Goal: Task Accomplishment & Management: Complete application form

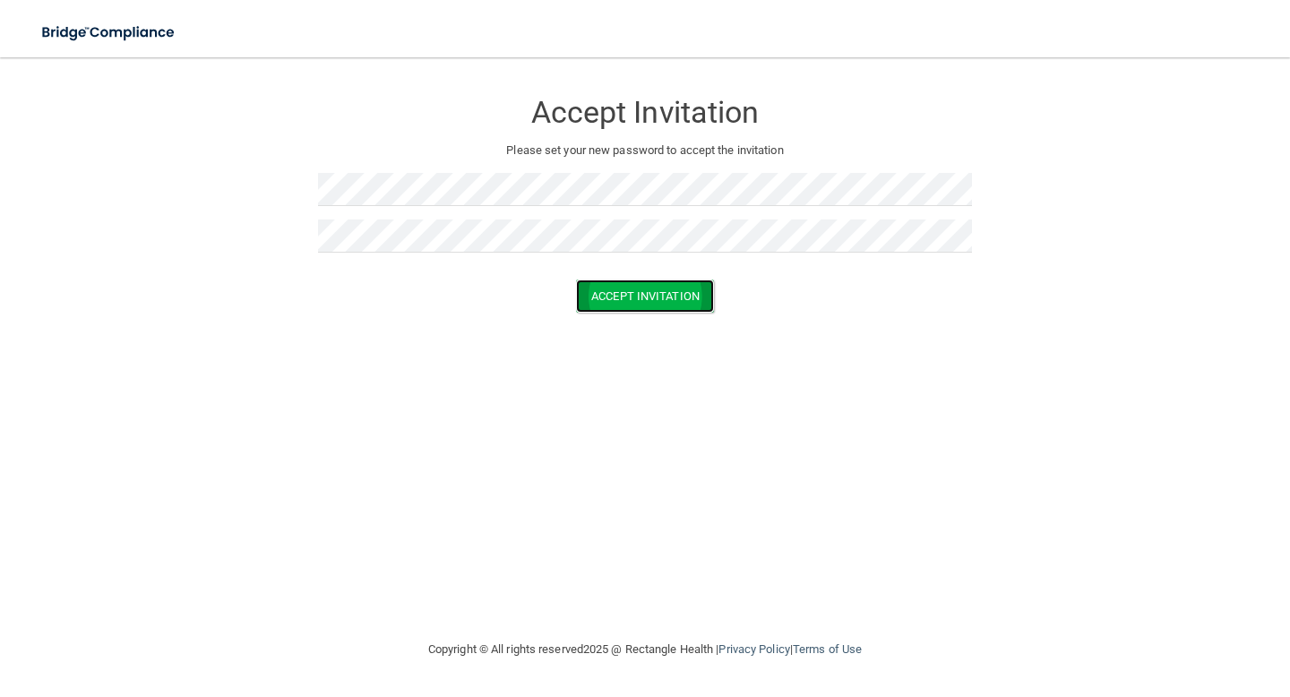
click at [674, 301] on button "Accept Invitation" at bounding box center [645, 296] width 138 height 33
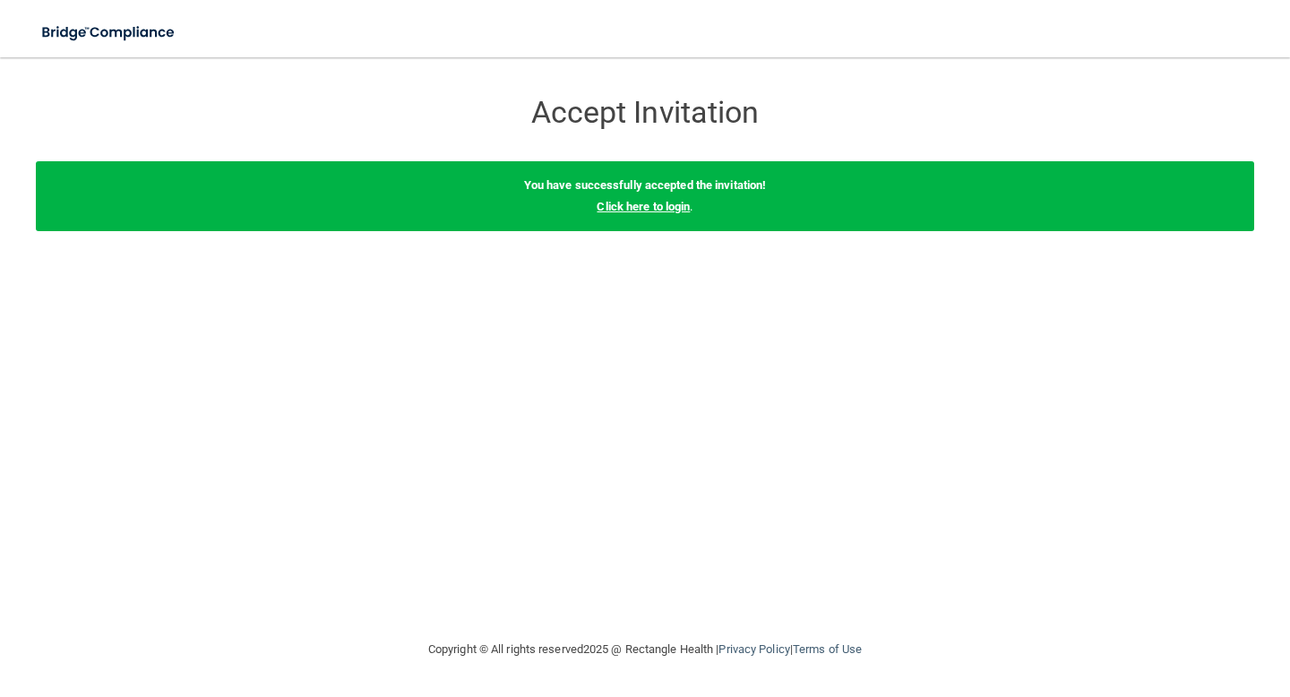
click at [633, 209] on link "Click here to login" at bounding box center [643, 206] width 93 height 13
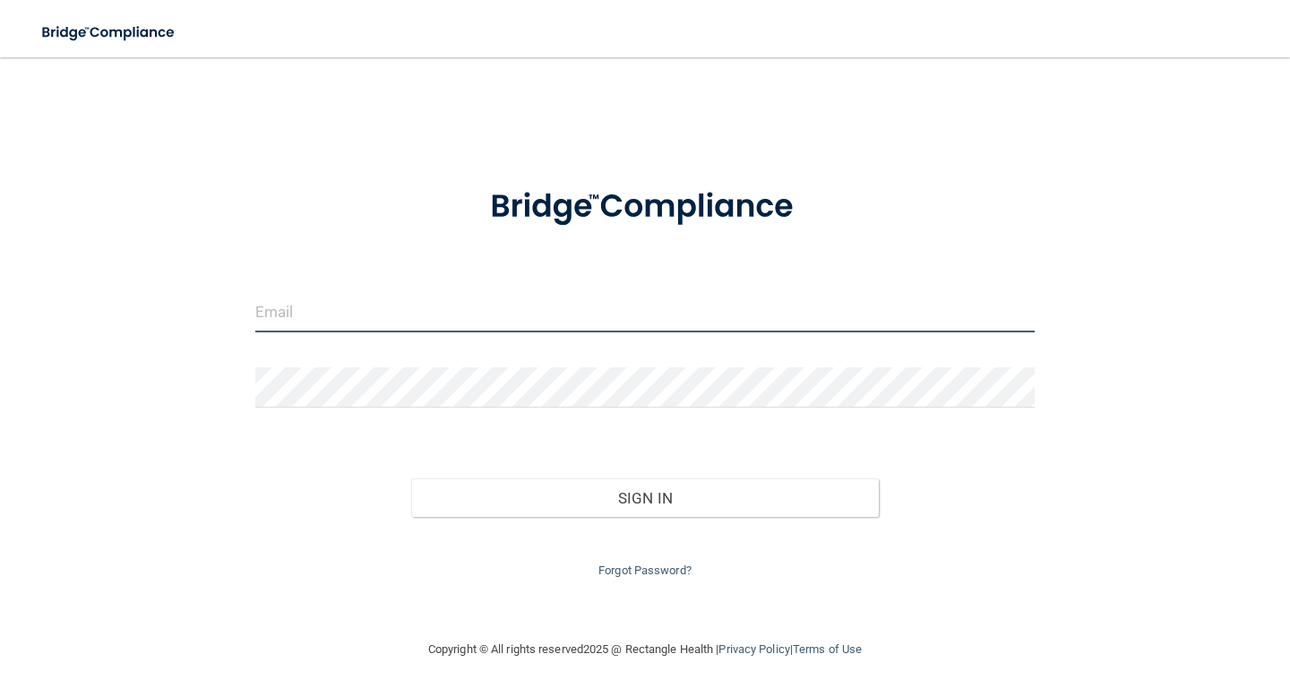
click at [412, 318] on input "email" at bounding box center [644, 312] width 779 height 40
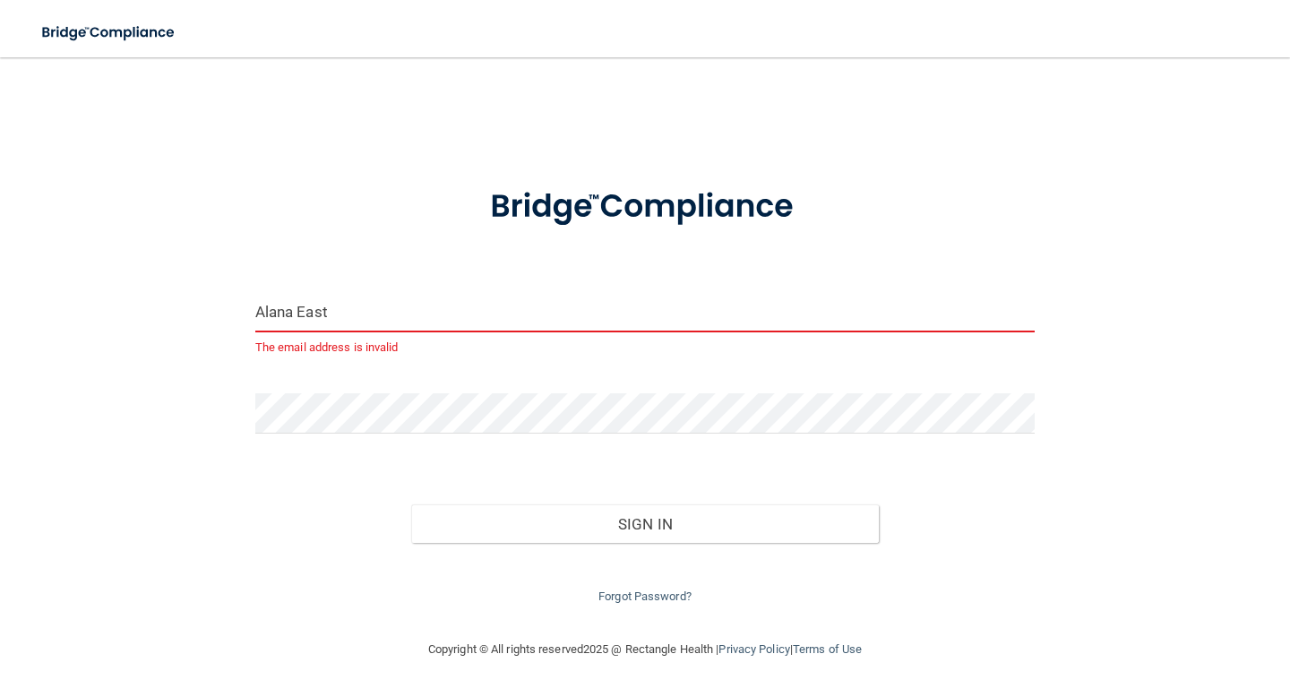
drag, startPoint x: 333, startPoint y: 314, endPoint x: 246, endPoint y: 309, distance: 87.0
click at [246, 309] on div "[PERSON_NAME] East The email address is invalid" at bounding box center [645, 332] width 806 height 80
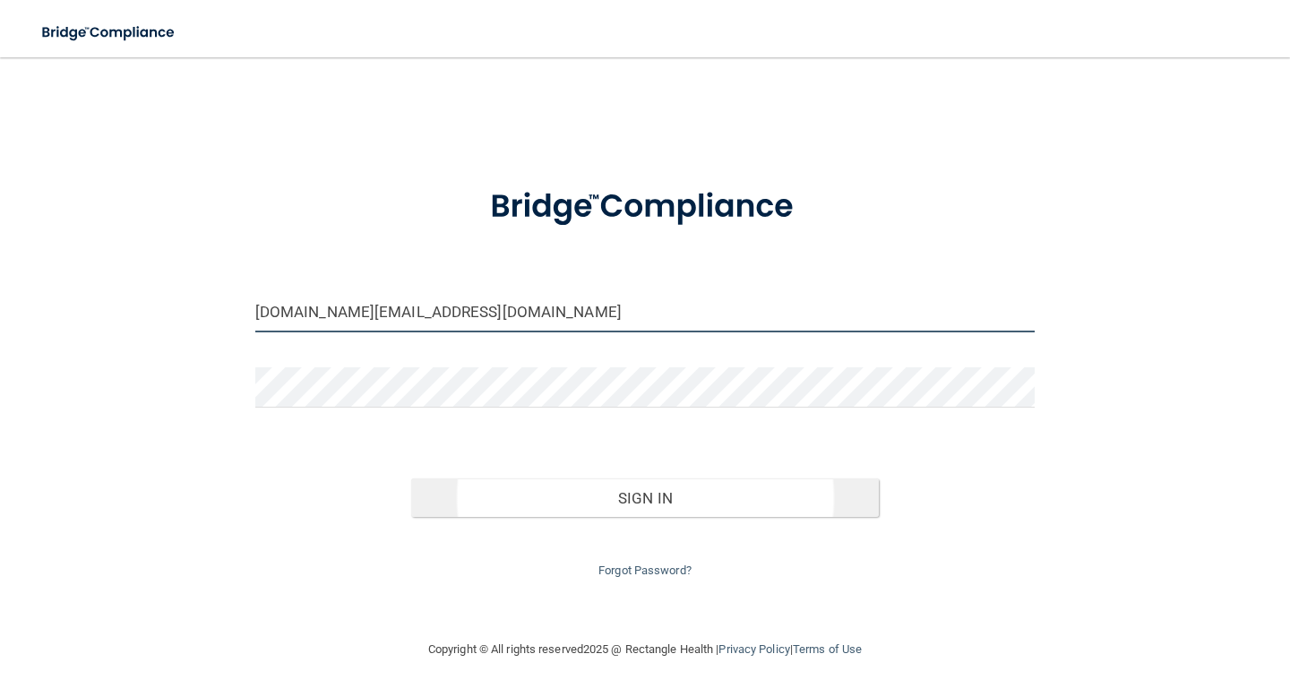
type input "[DOMAIN_NAME][EMAIL_ADDRESS][DOMAIN_NAME]"
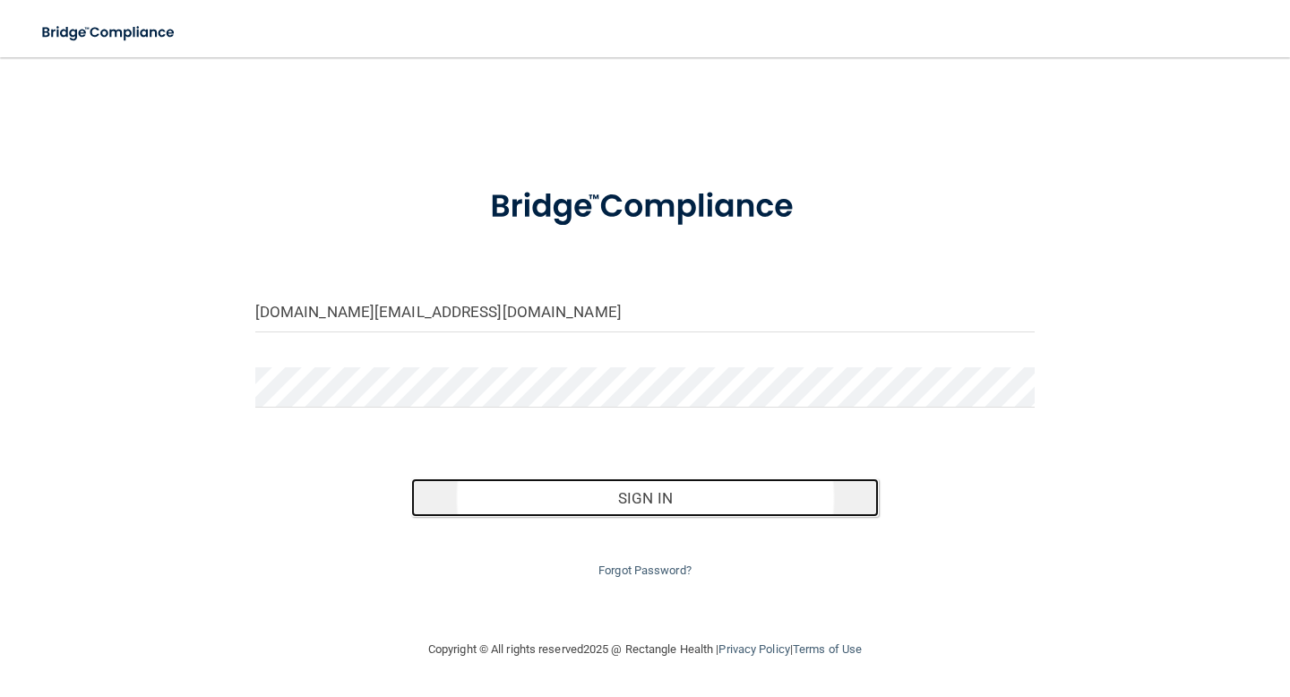
click at [625, 504] on button "Sign In" at bounding box center [645, 497] width 468 height 39
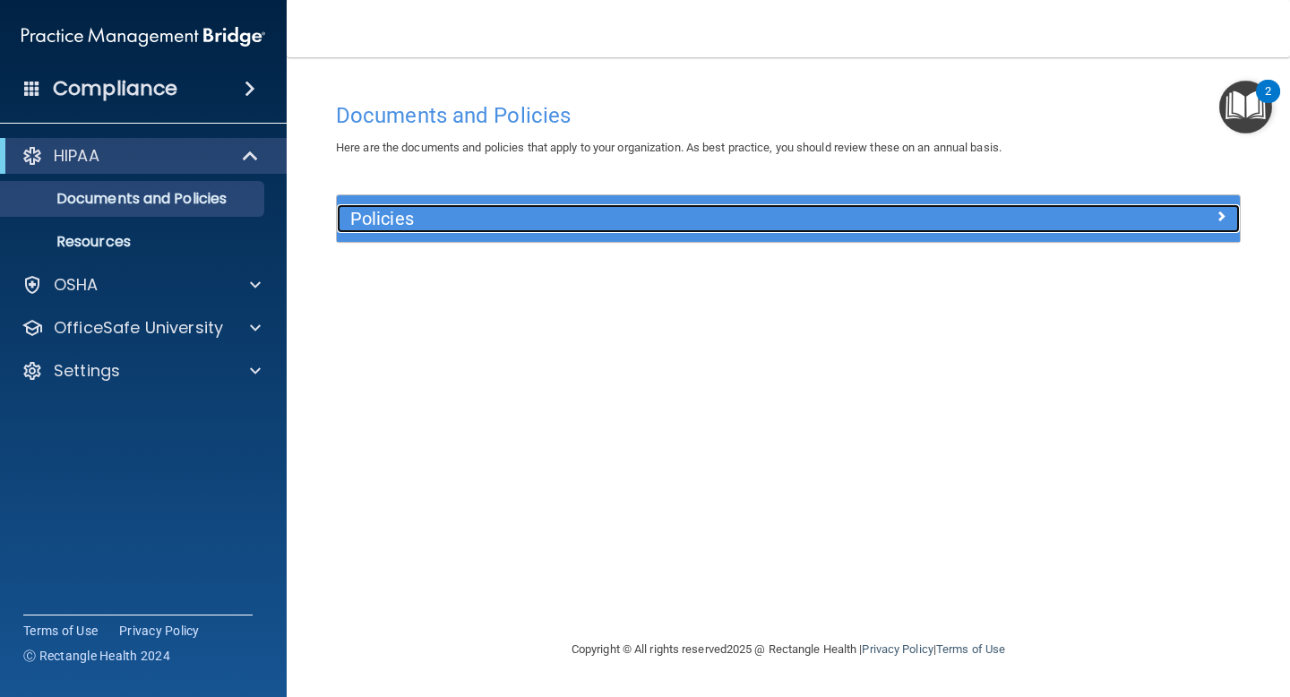
click at [1114, 225] on div at bounding box center [1127, 215] width 226 height 22
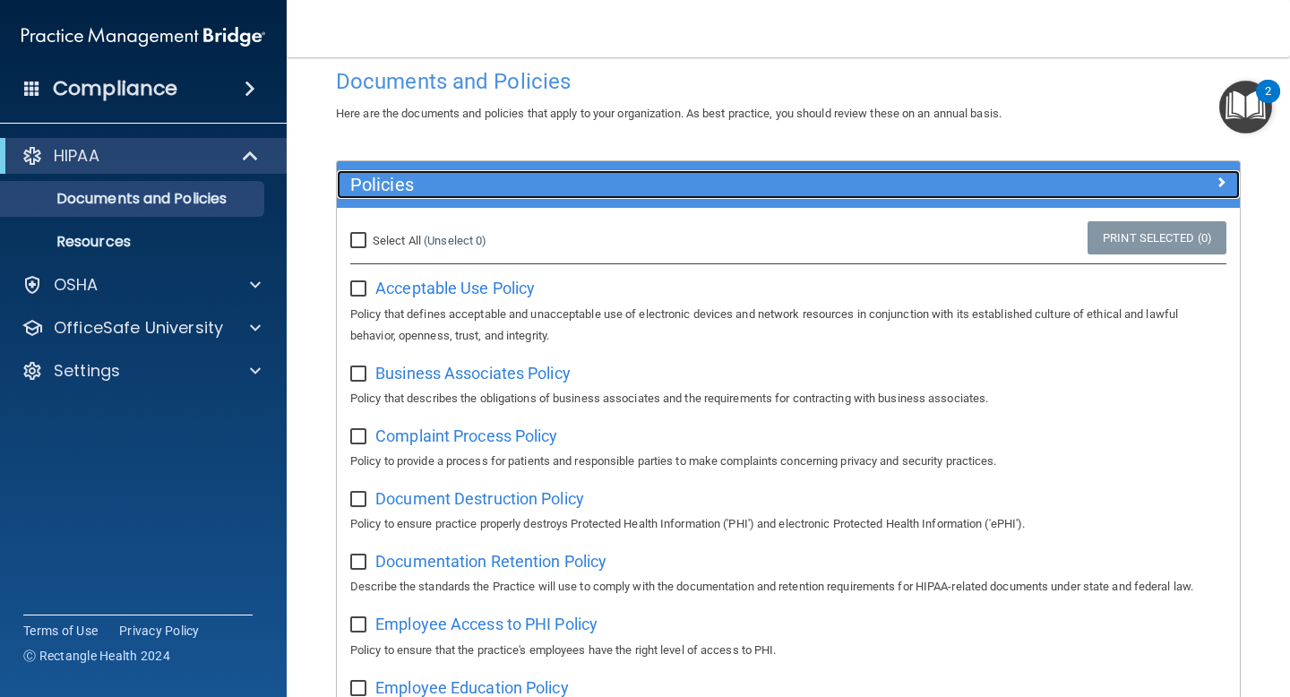
scroll to position [36, 0]
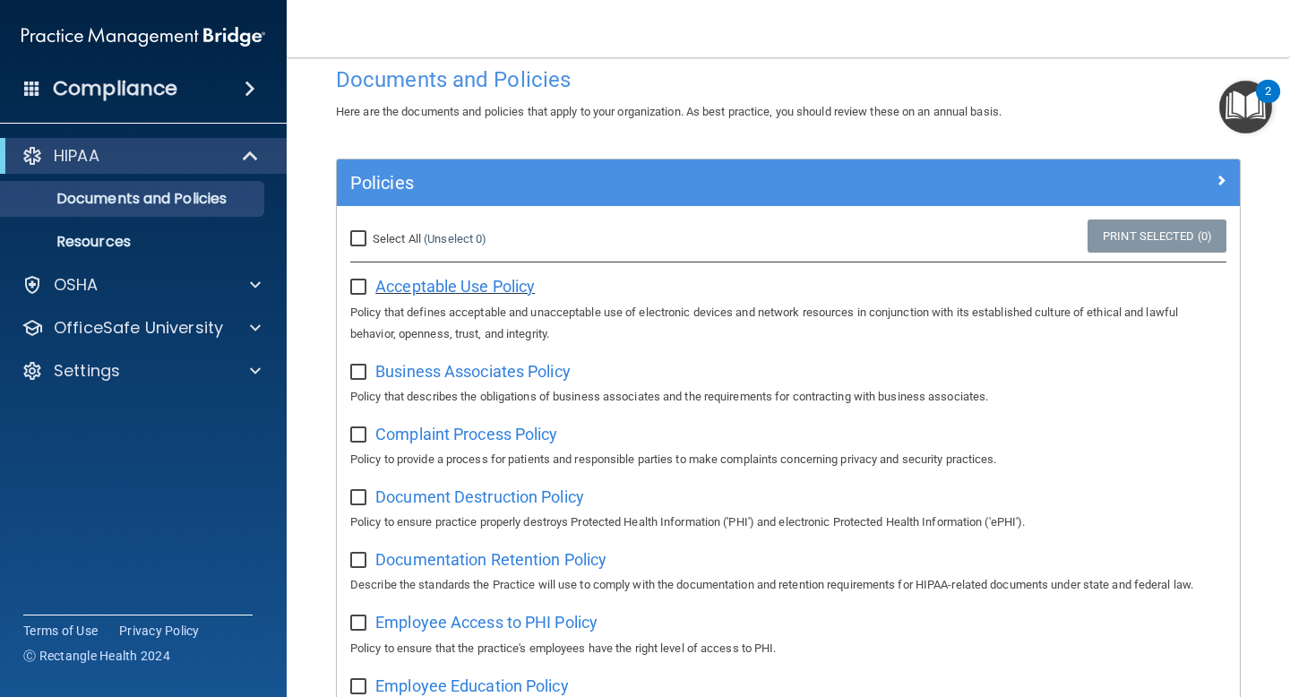
click at [486, 281] on span "Acceptable Use Policy" at bounding box center [454, 286] width 159 height 19
click at [357, 288] on input "checkbox" at bounding box center [360, 287] width 21 height 14
click at [361, 290] on input "checkbox" at bounding box center [360, 287] width 21 height 14
checkbox input "false"
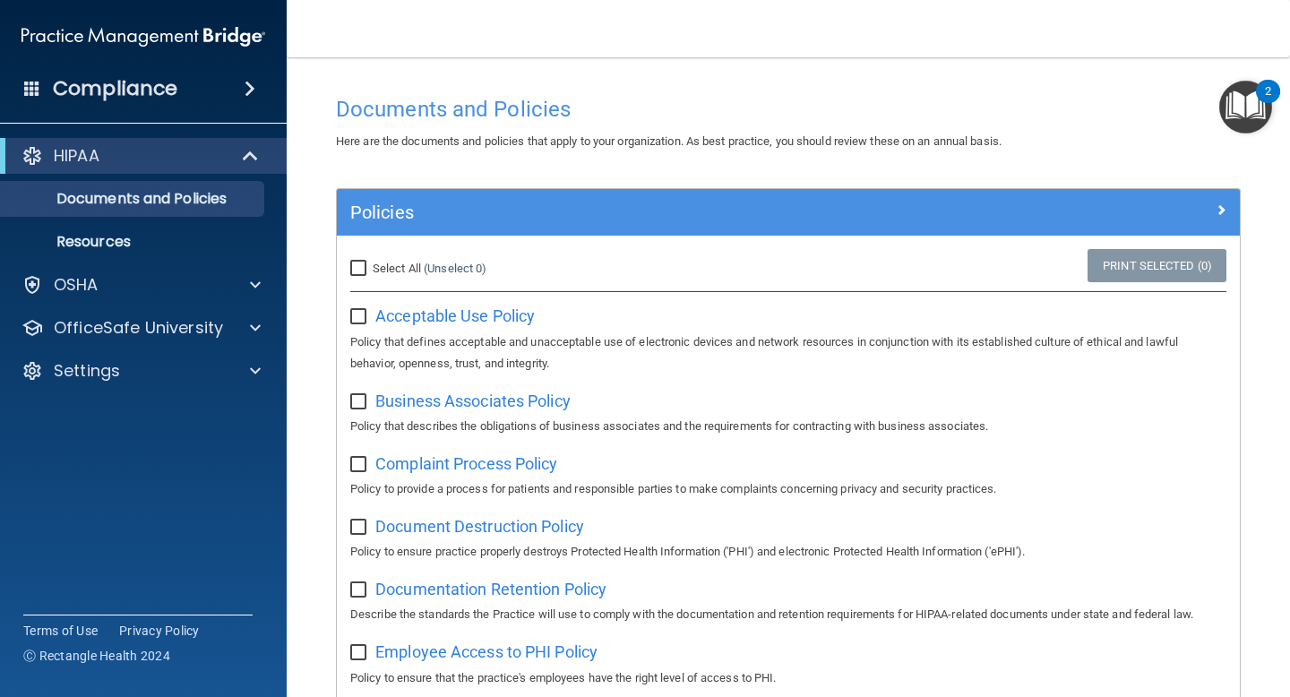
scroll to position [0, 0]
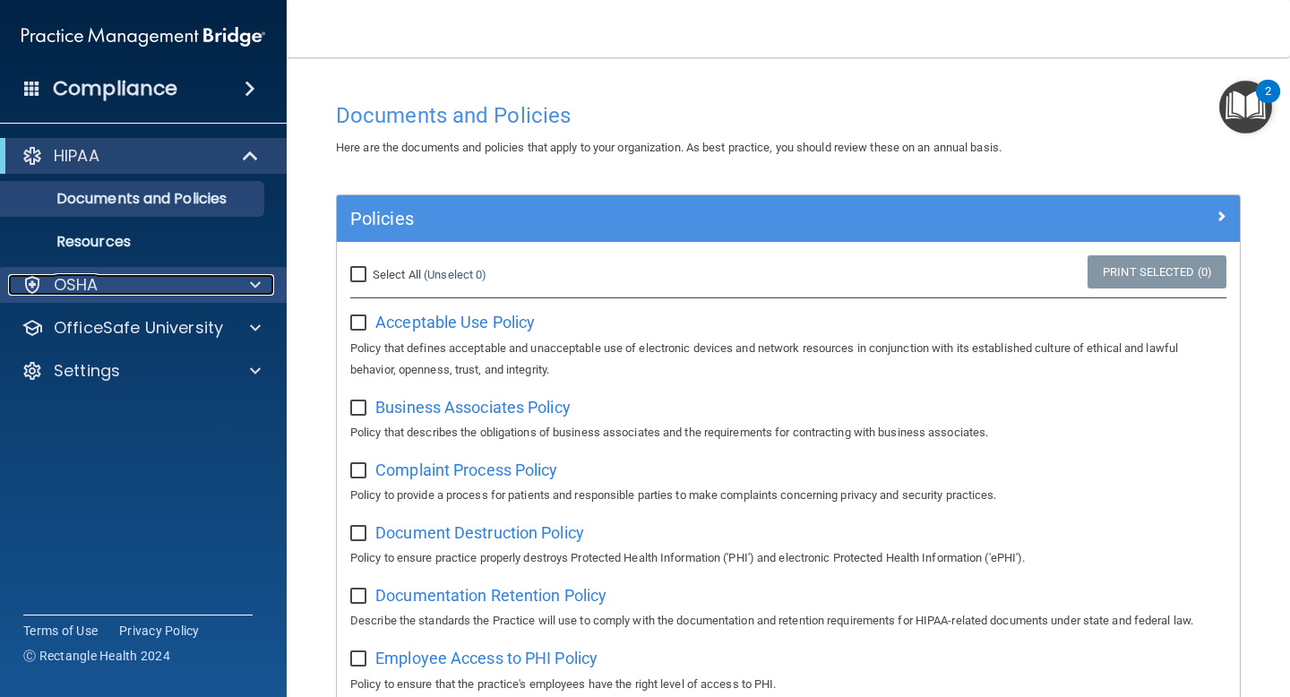
click at [249, 293] on div at bounding box center [252, 285] width 45 height 22
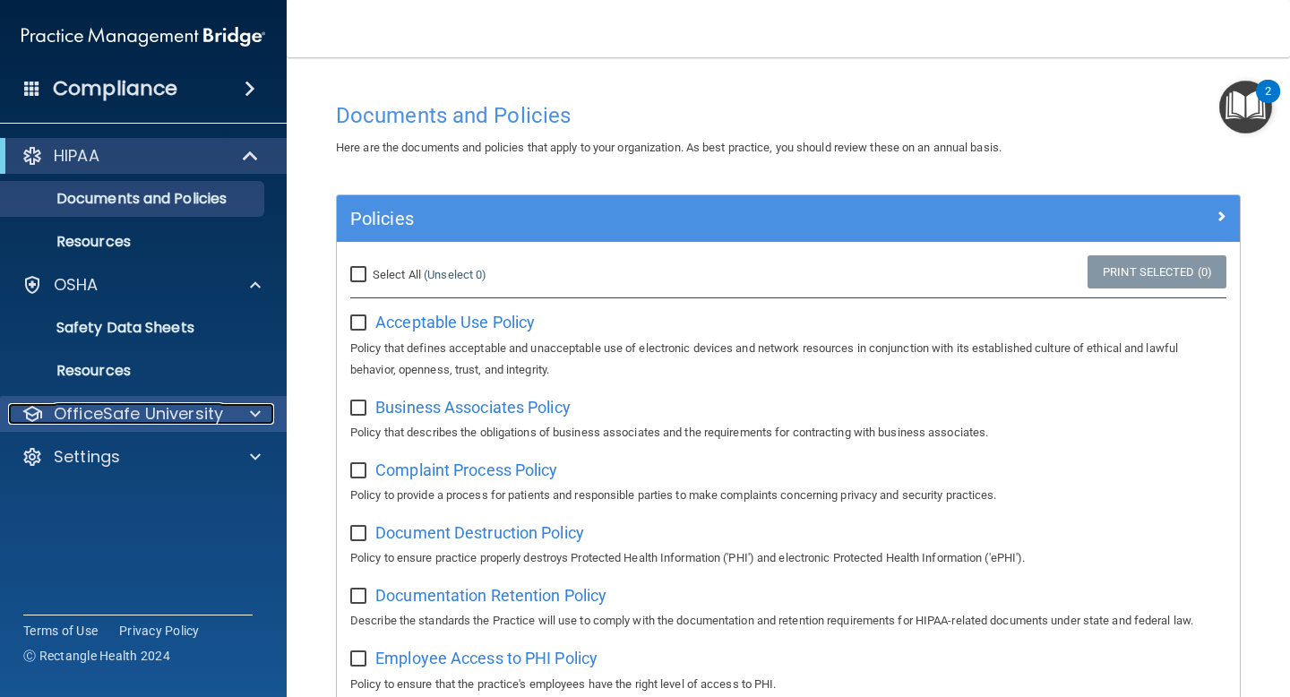
click at [234, 421] on div at bounding box center [252, 414] width 45 height 22
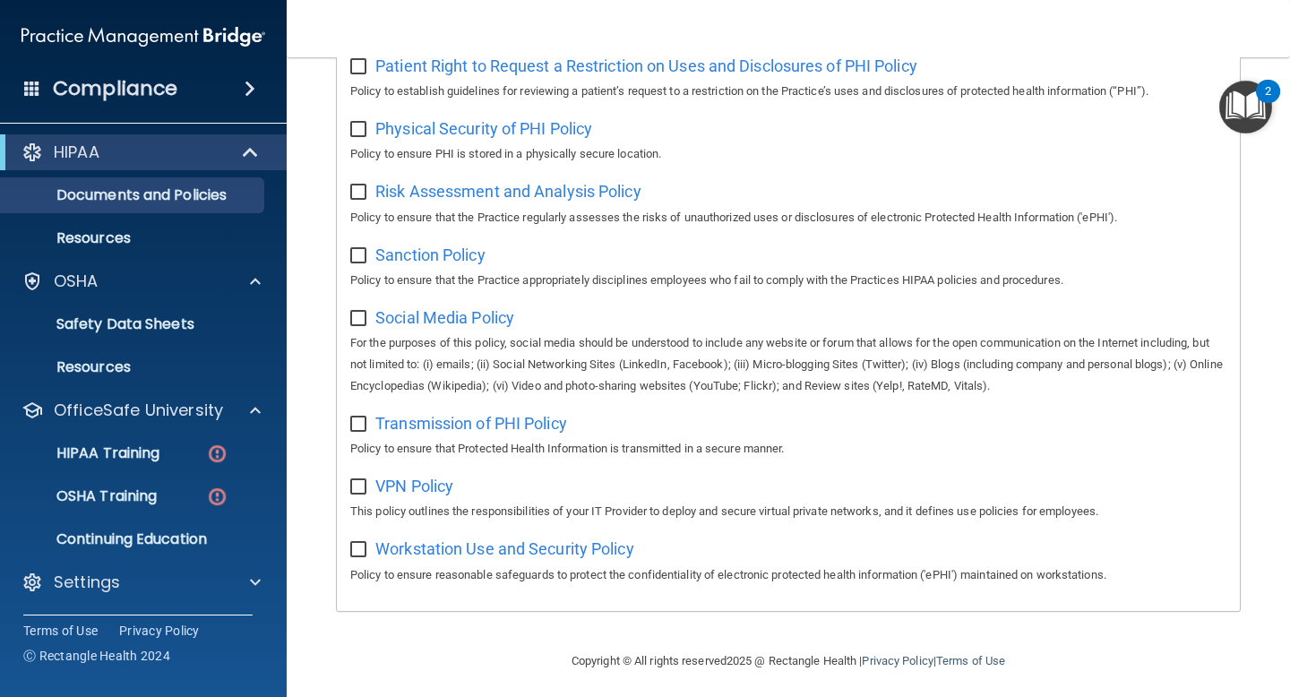
scroll to position [1133, 0]
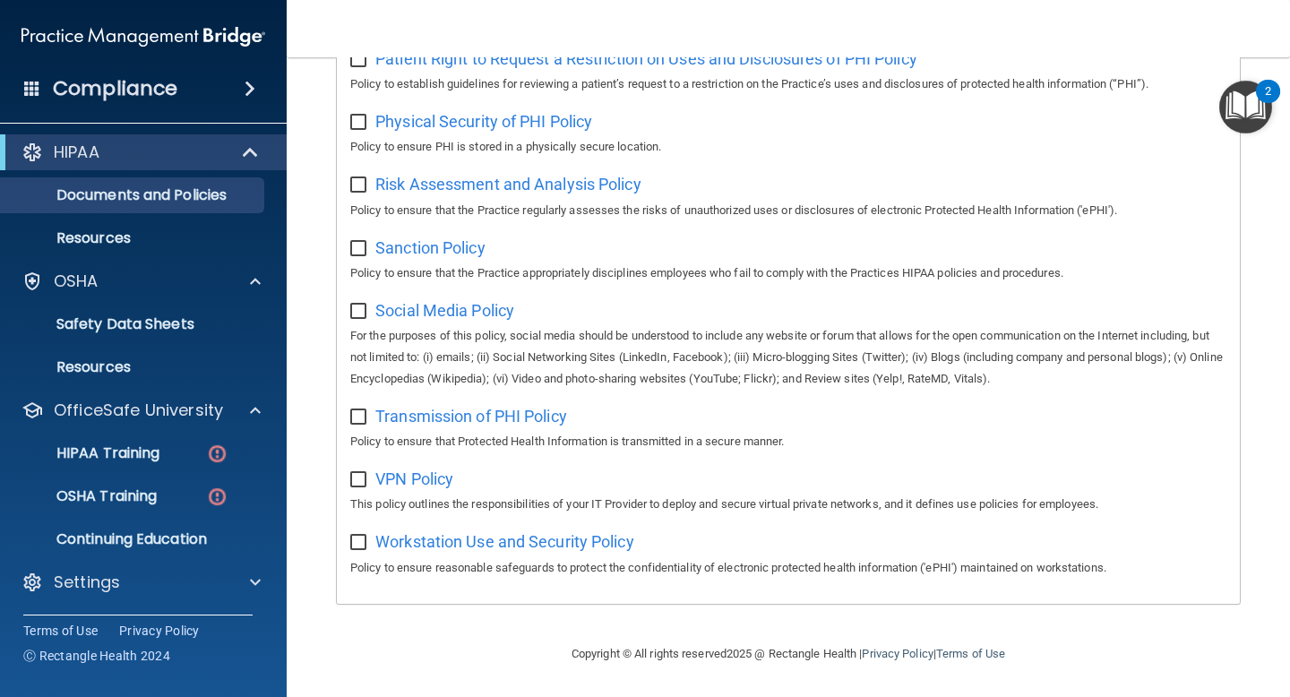
click at [187, 538] on p "Continuing Education" at bounding box center [134, 539] width 245 height 18
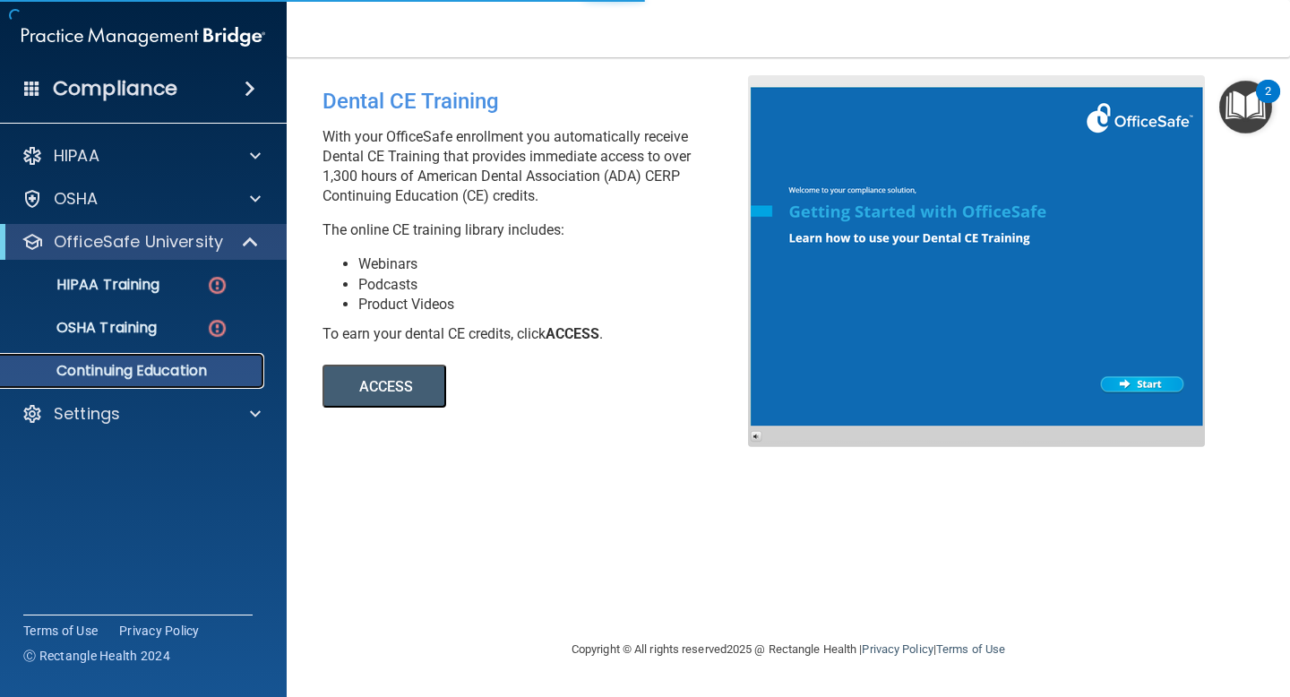
click at [140, 366] on p "Continuing Education" at bounding box center [134, 371] width 245 height 18
click at [1238, 116] on img "Open Resource Center, 2 new notifications" at bounding box center [1245, 107] width 53 height 53
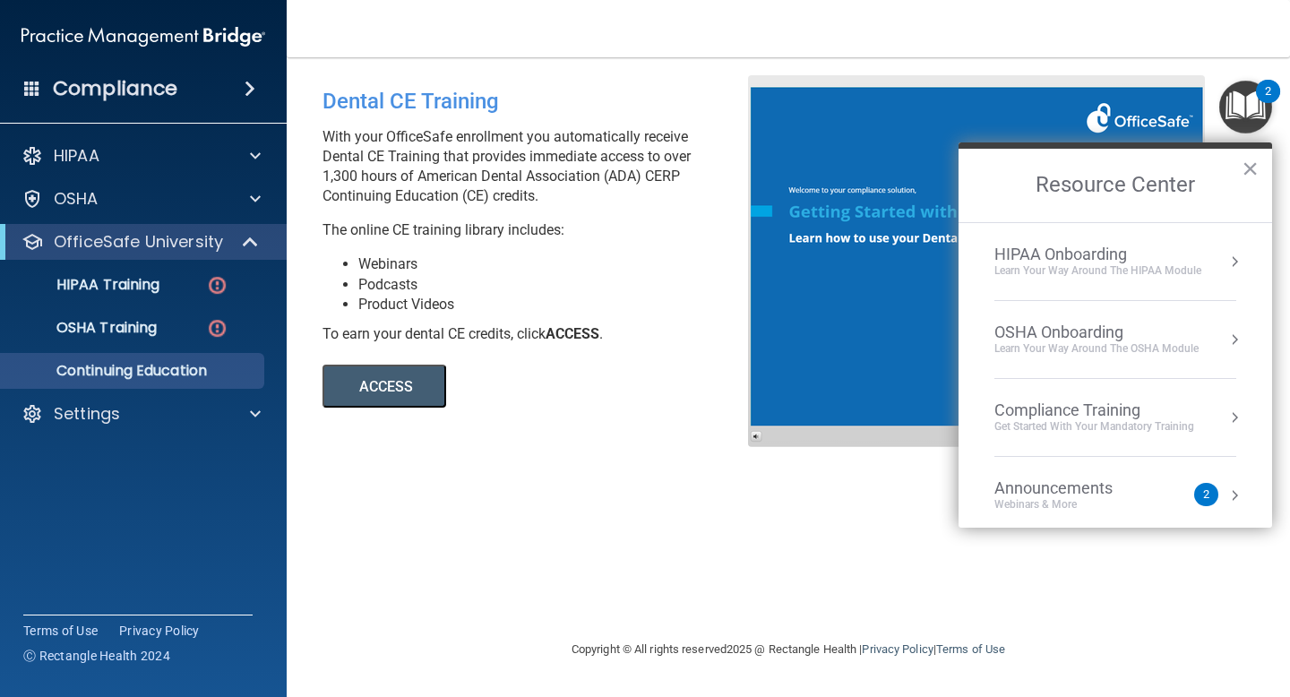
click at [1257, 104] on img "Open Resource Center, 2 new notifications" at bounding box center [1245, 107] width 53 height 53
